Goal: Task Accomplishment & Management: Manage account settings

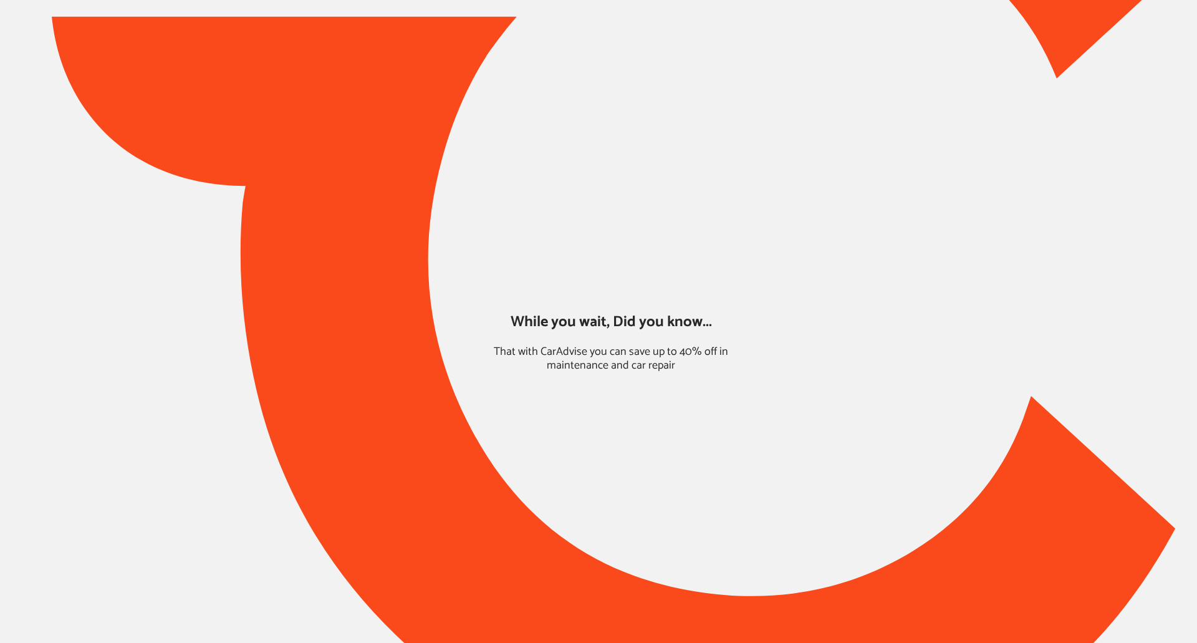
type input "*****"
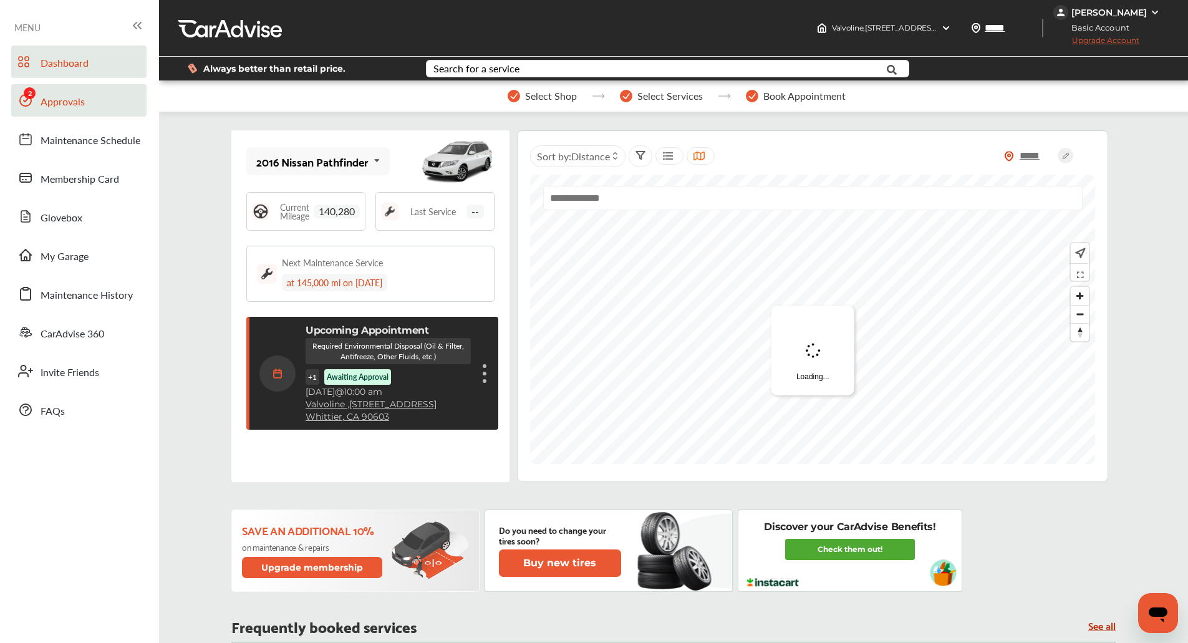
click at [57, 91] on link "Approvals" at bounding box center [78, 100] width 135 height 32
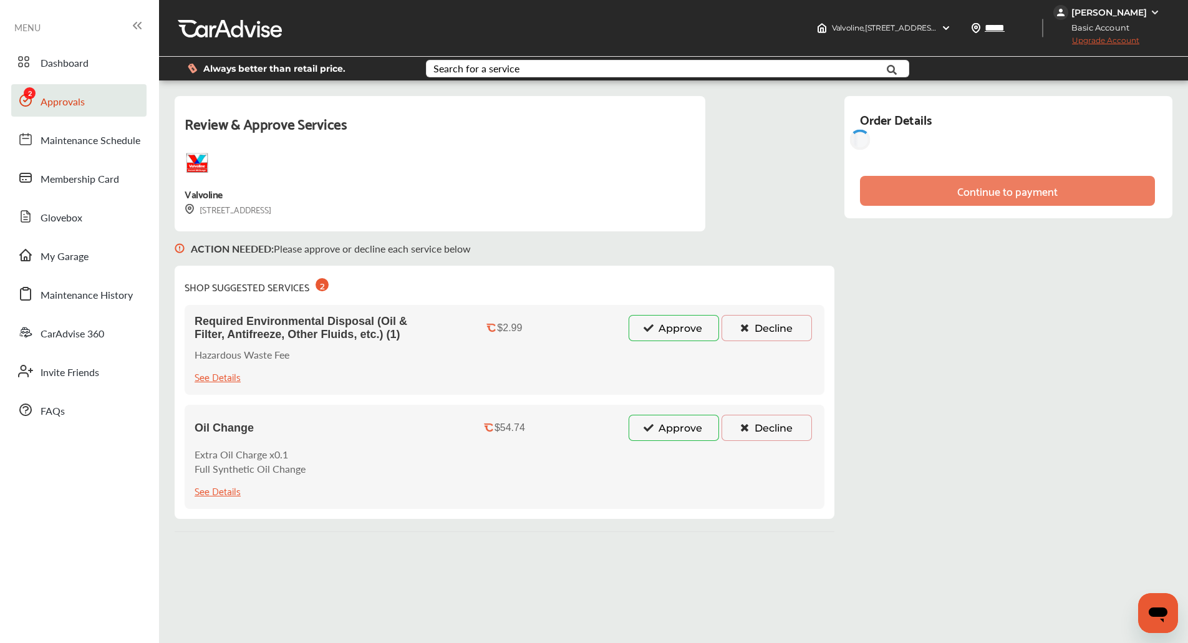
click at [667, 314] on div "Required Environmental Disposal (Oil & Filter, Antifreeze, Other Fluids, etc.) …" at bounding box center [505, 350] width 640 height 90
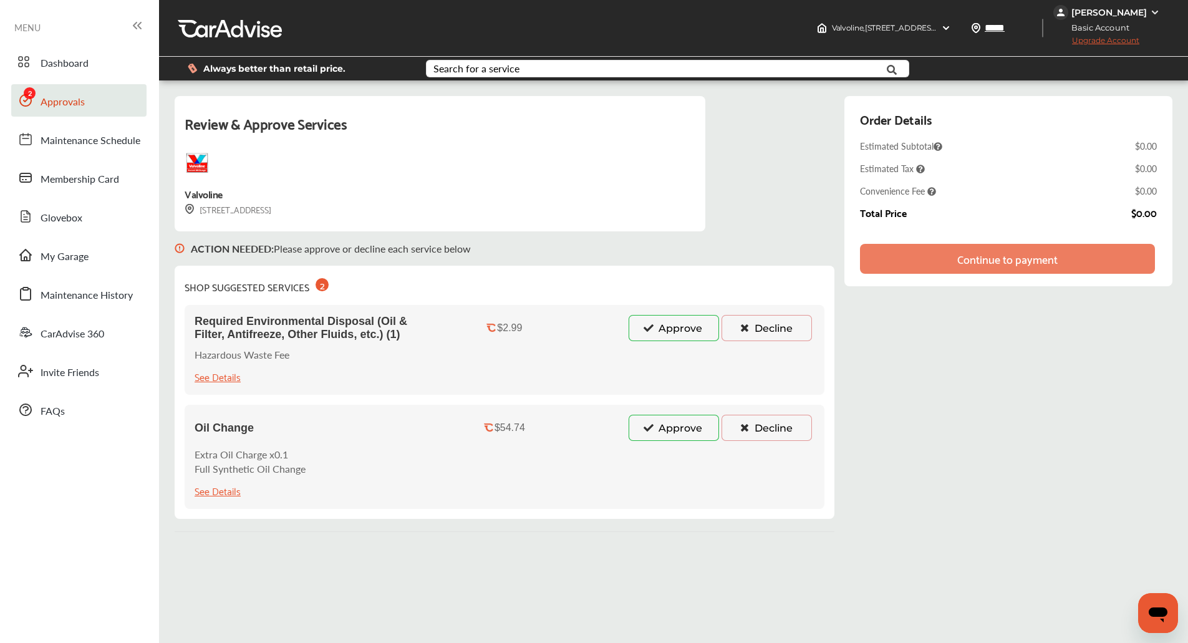
click at [672, 328] on button "Approve" at bounding box center [674, 328] width 90 height 26
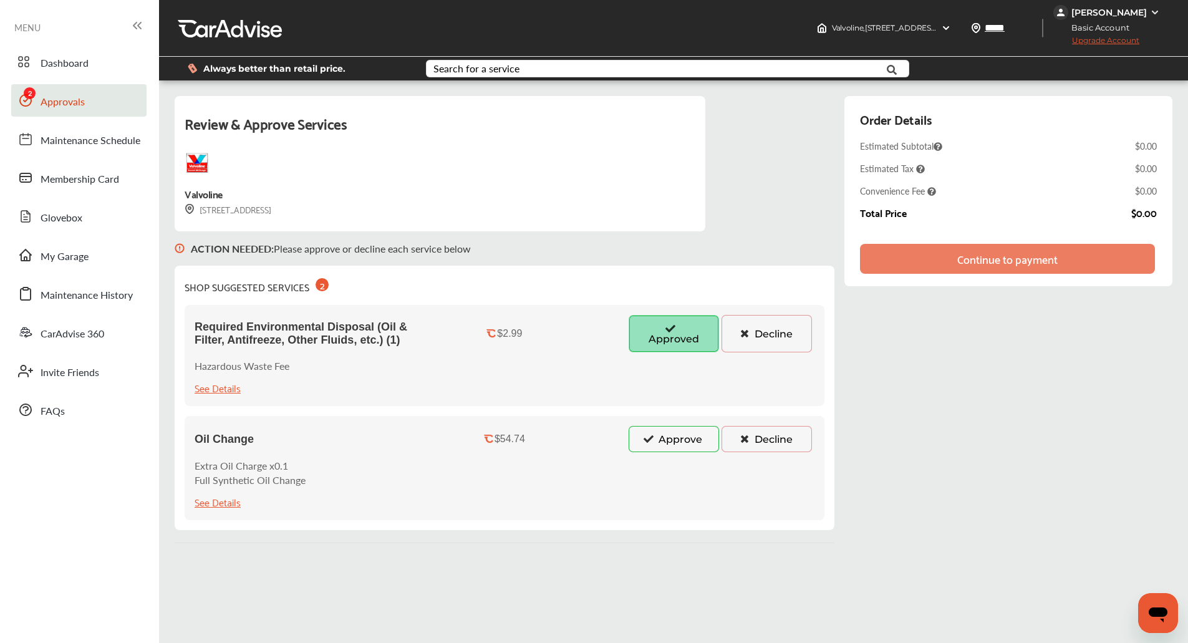
click at [670, 442] on button "Approve" at bounding box center [674, 439] width 90 height 26
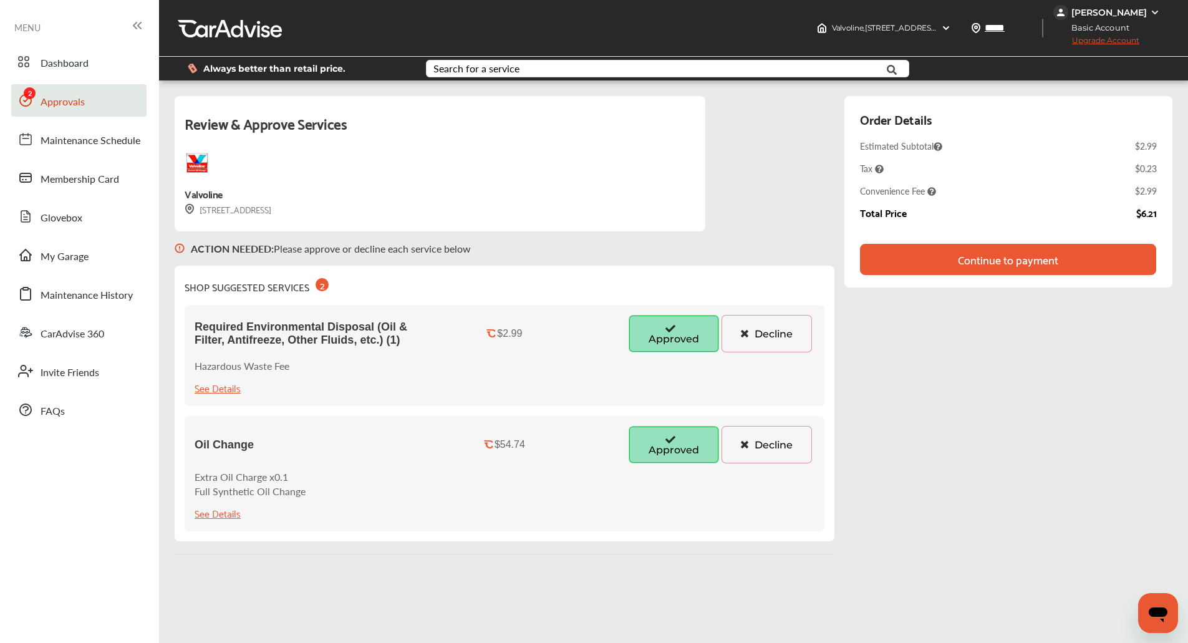
click at [707, 324] on button "Approved" at bounding box center [674, 333] width 90 height 37
click at [752, 452] on button "Decline" at bounding box center [767, 444] width 90 height 37
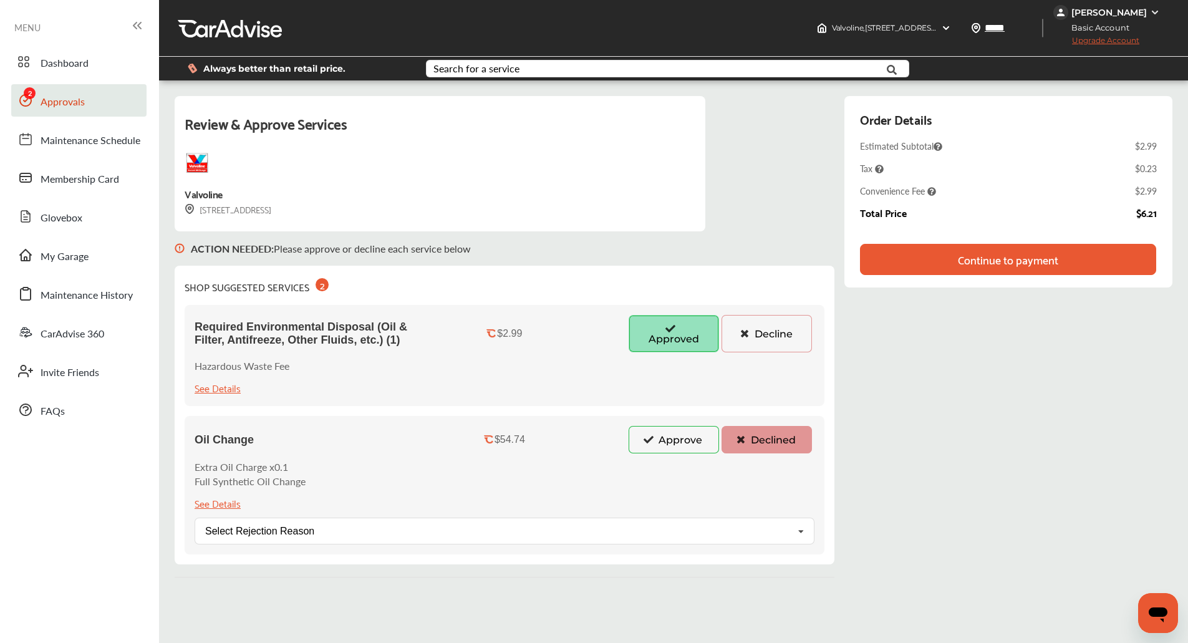
click at [655, 465] on div "Oil Change $54.74 Approve Declined Extra Oil Charge x0.1 Full Synthetic Oil Cha…" at bounding box center [505, 485] width 640 height 138
click at [663, 438] on button "Approve" at bounding box center [674, 439] width 90 height 27
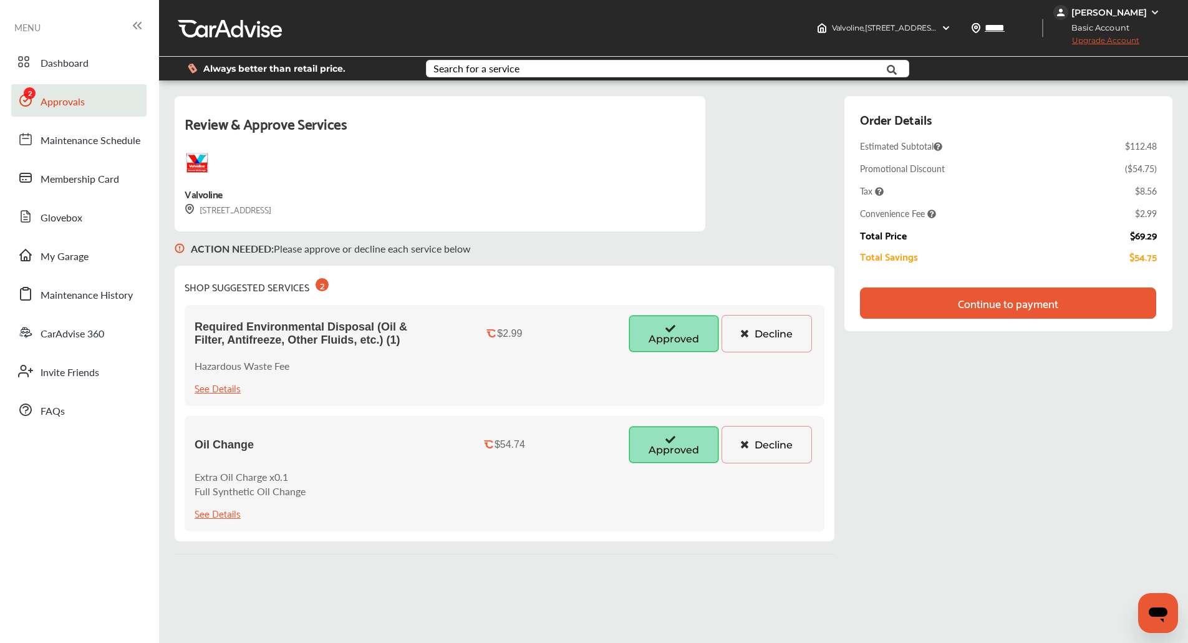
click at [1055, 309] on div "Continue to payment" at bounding box center [1008, 303] width 100 height 12
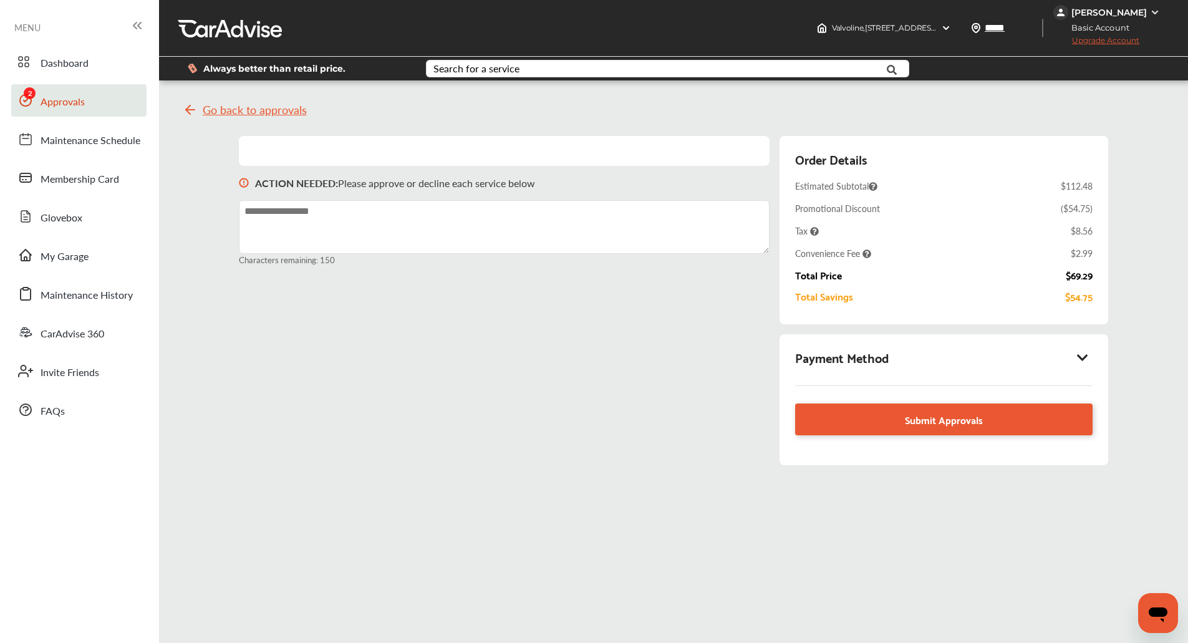
click at [1089, 358] on icon at bounding box center [1082, 357] width 15 height 12
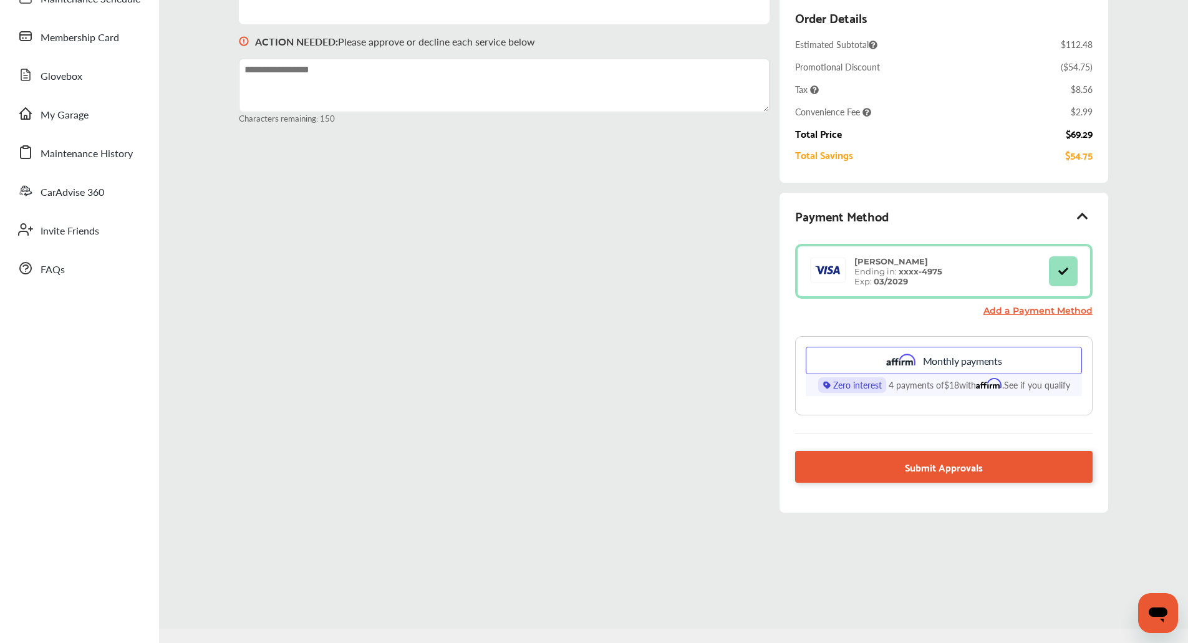
scroll to position [142, 0]
click at [1127, 374] on div "Go back to approvals ACTION NEEDED : Please approve or decline each service bel…" at bounding box center [673, 239] width 1023 height 583
click at [898, 478] on link "Submit Approvals" at bounding box center [943, 466] width 297 height 32
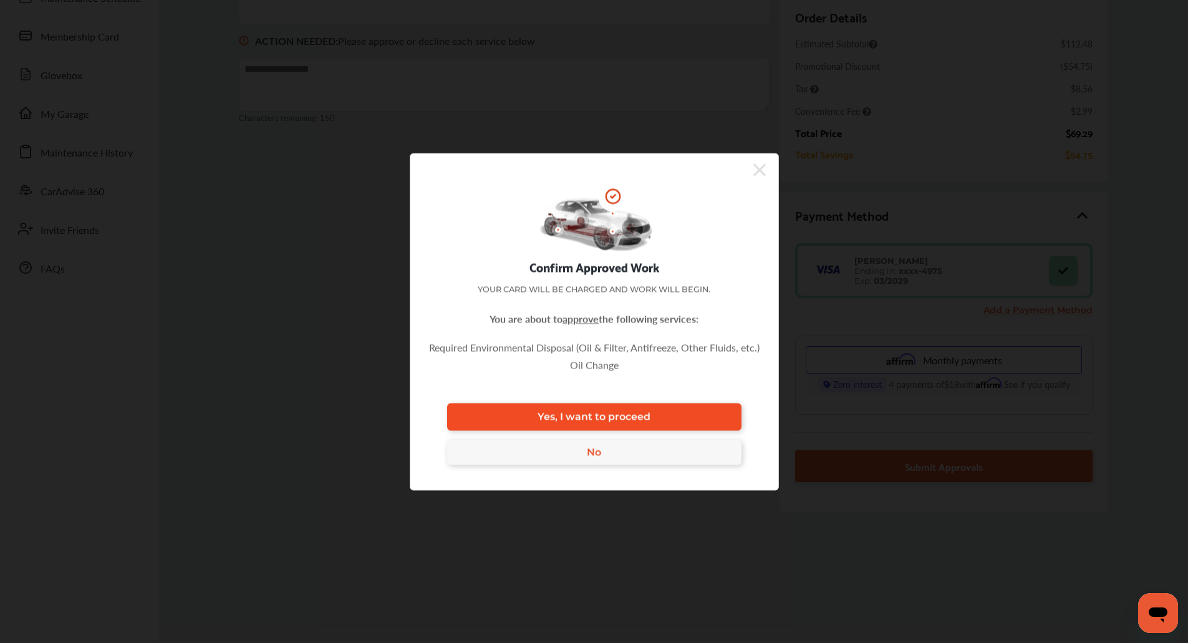
click at [706, 407] on link "Yes, I want to proceed" at bounding box center [594, 416] width 294 height 27
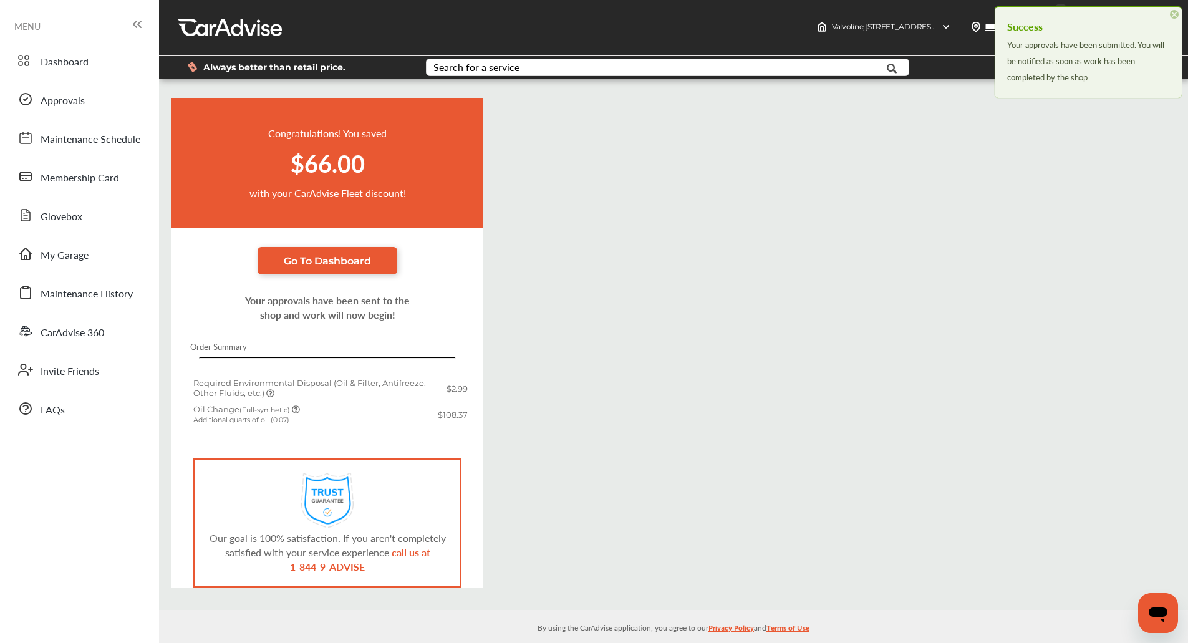
scroll to position [14, 0]
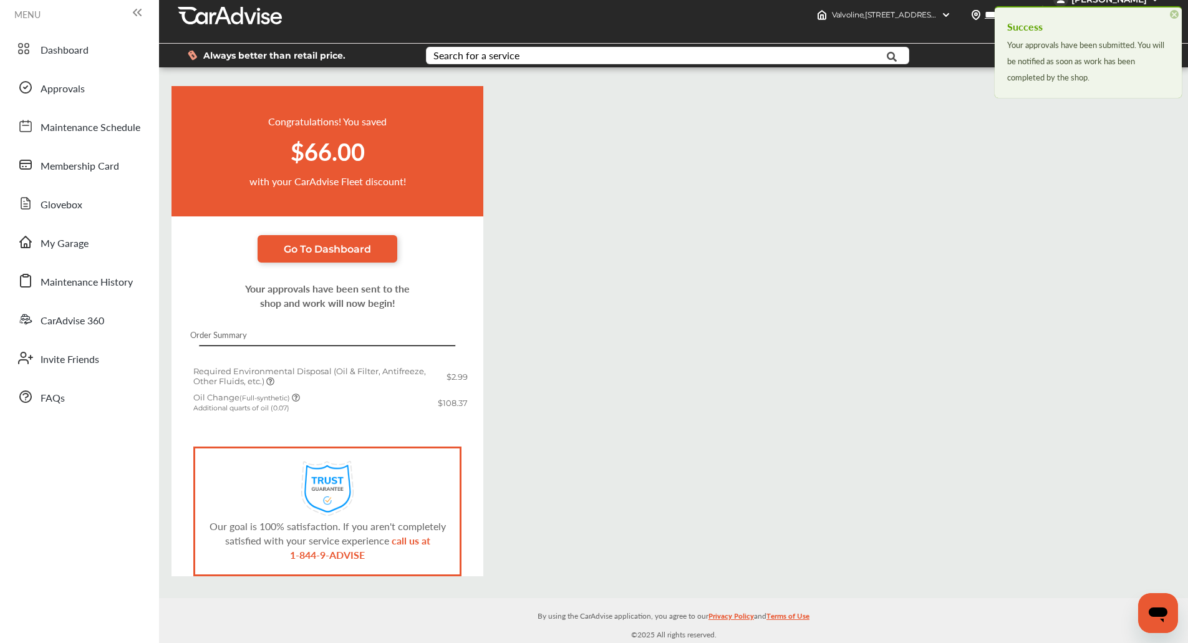
click at [761, 379] on div "Congratulations! You saved $66.00 with your CarAdvise Fleet discount! Go To Das…" at bounding box center [673, 331] width 1029 height 490
